Goal: Find specific page/section

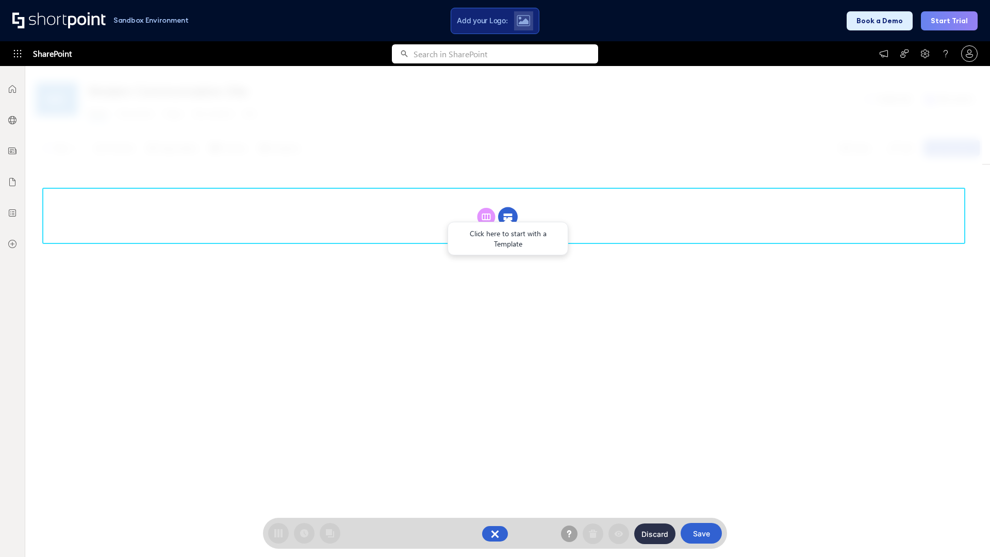
click at [508, 216] on circle at bounding box center [508, 217] width 20 height 20
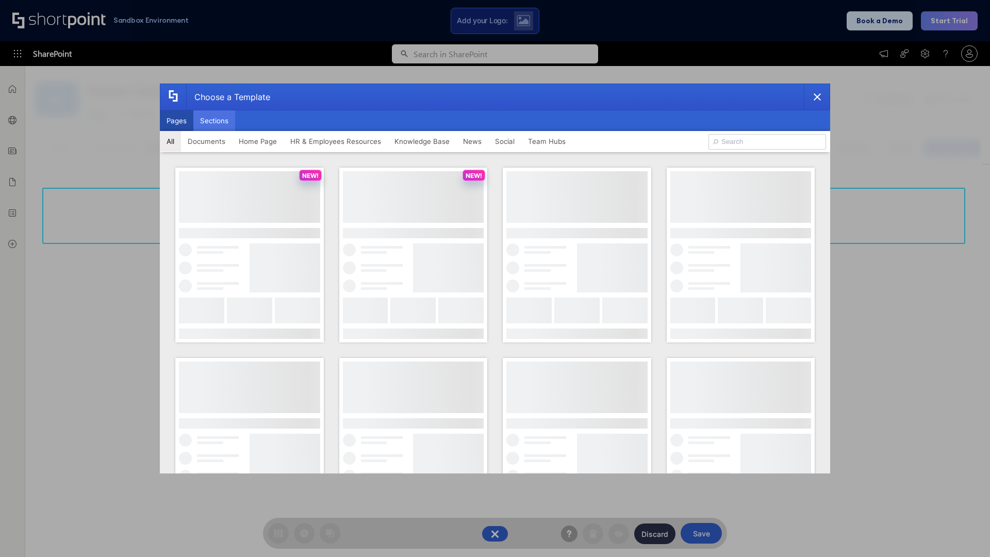
click at [214, 121] on button "Sections" at bounding box center [214, 120] width 42 height 21
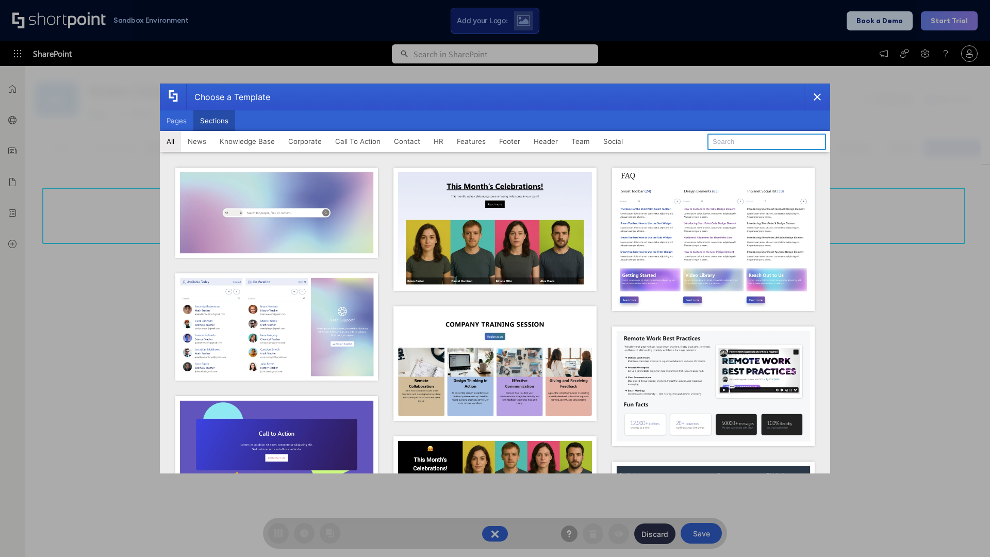
type input "Features Kit 3"
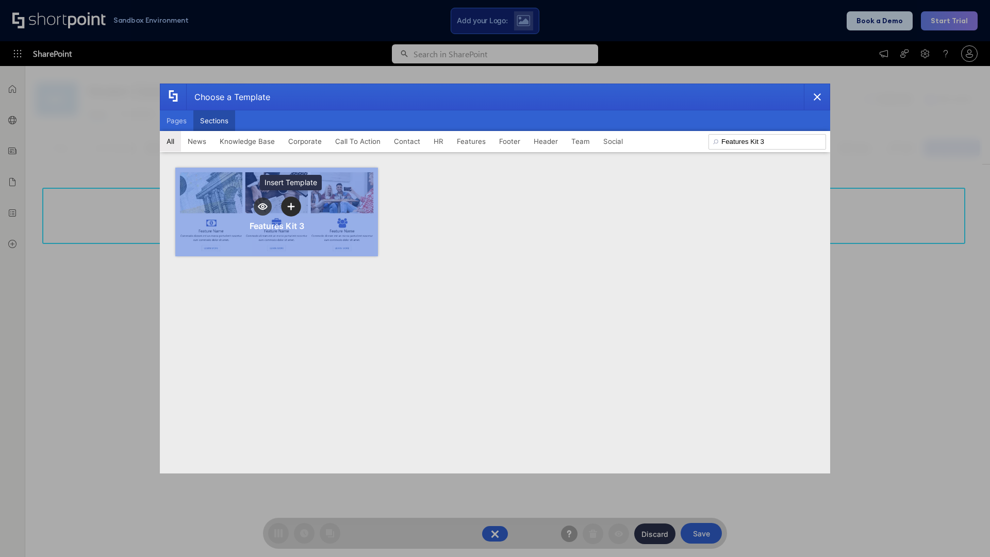
click at [291, 206] on icon "template selector" at bounding box center [290, 206] width 7 height 7
